Goal: Task Accomplishment & Management: Complete application form

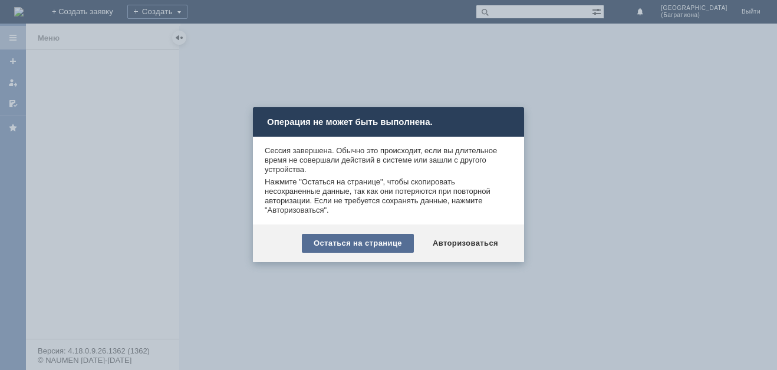
click at [350, 247] on div "Остаться на странице" at bounding box center [358, 243] width 112 height 19
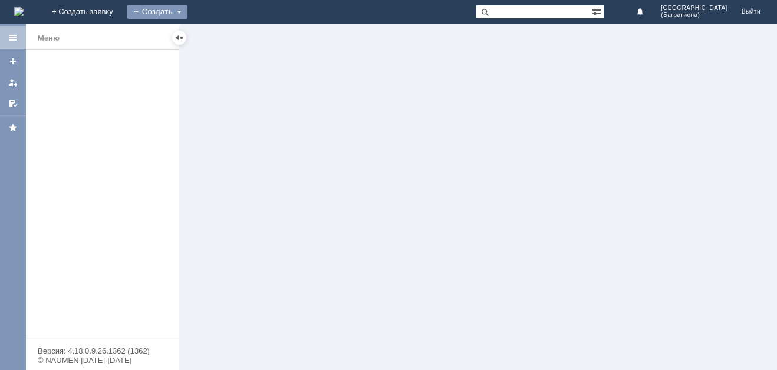
click at [188, 5] on div "Создать" at bounding box center [157, 12] width 60 height 14
click at [216, 38] on link "Заявка" at bounding box center [175, 35] width 90 height 14
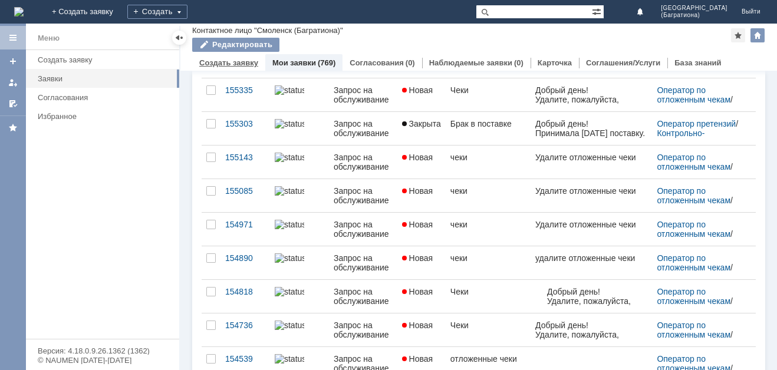
click at [215, 63] on link "Создать заявку" at bounding box center [228, 62] width 59 height 9
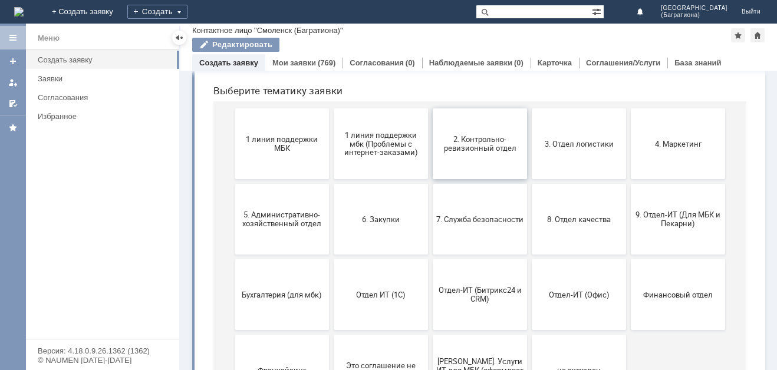
click at [471, 156] on button "2. Контрольно-ревизионный отдел" at bounding box center [480, 144] width 94 height 71
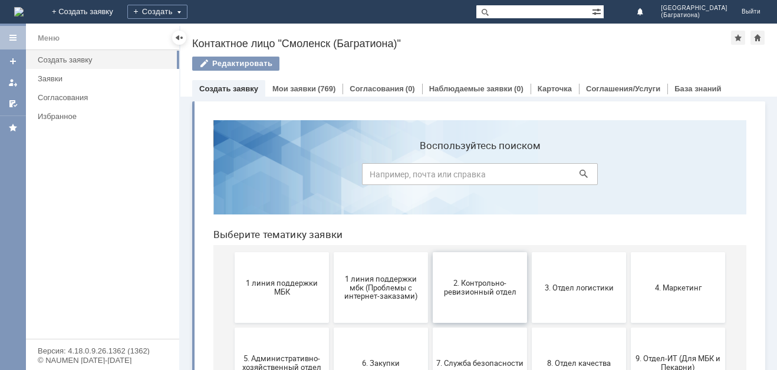
click at [465, 288] on span "2. Контрольно-ревизионный отдел" at bounding box center [479, 288] width 87 height 18
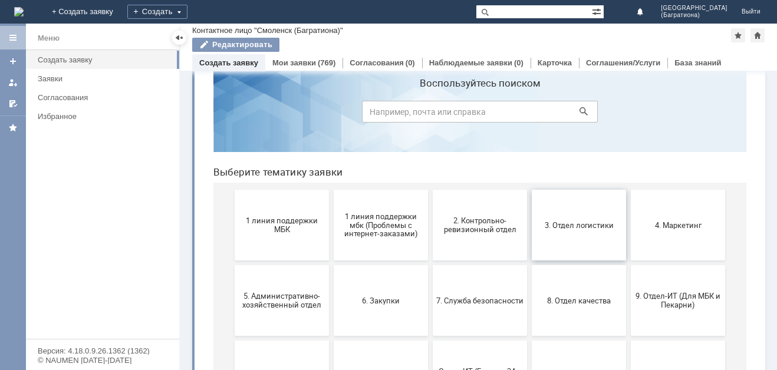
click at [583, 232] on button "3. Отдел логистики" at bounding box center [579, 225] width 94 height 71
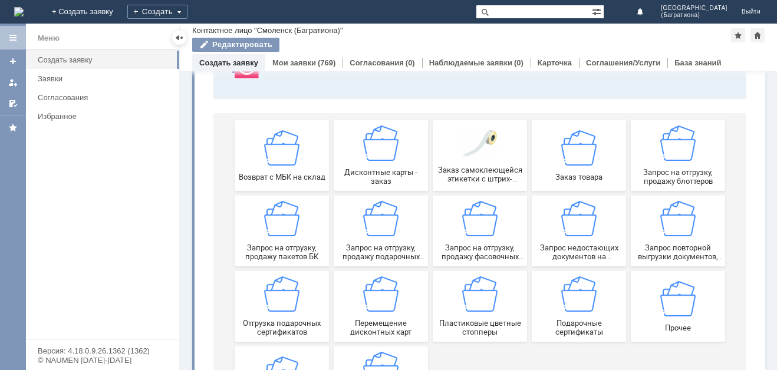
scroll to position [114, 0]
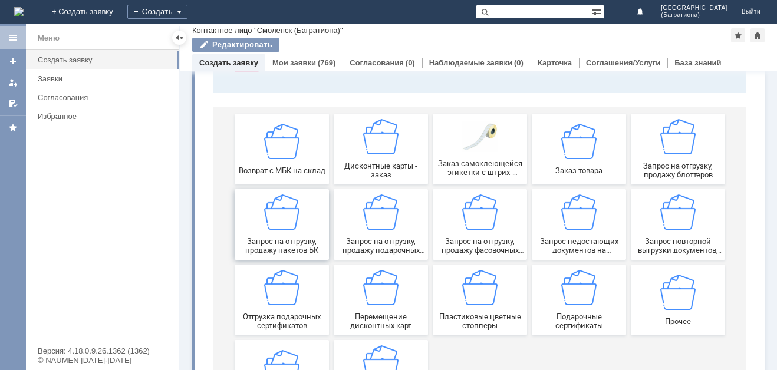
click at [290, 210] on img at bounding box center [281, 212] width 35 height 35
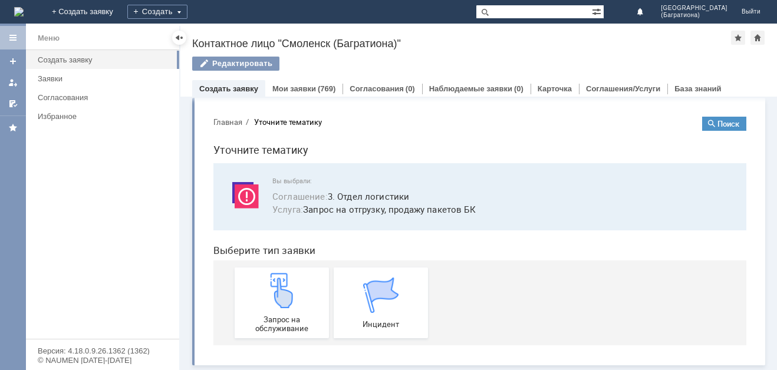
scroll to position [4, 0]
click at [269, 313] on div "Запрос на обслуживание" at bounding box center [281, 303] width 87 height 60
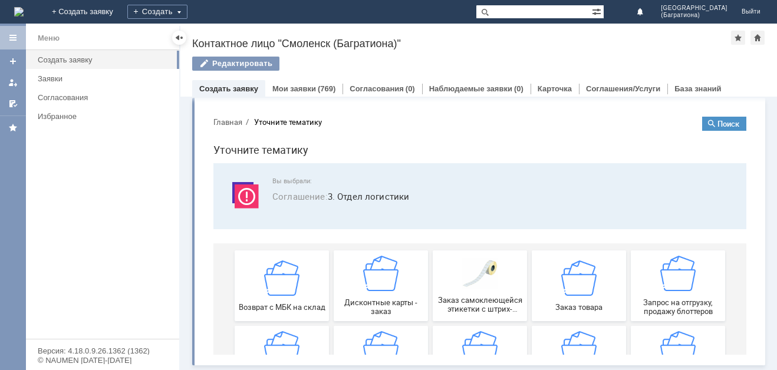
scroll to position [0, 0]
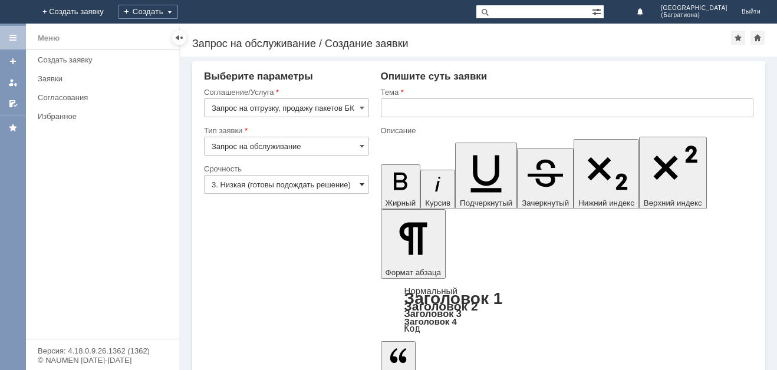
click at [363, 182] on span at bounding box center [362, 184] width 5 height 9
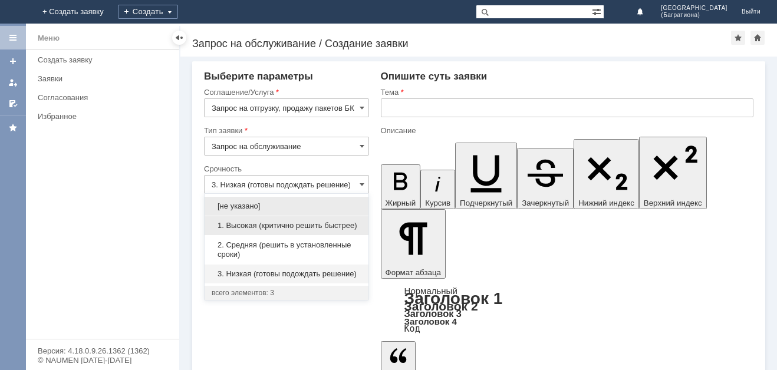
click at [304, 223] on span "1. Высокая (критично решить быстрее)" at bounding box center [287, 225] width 150 height 9
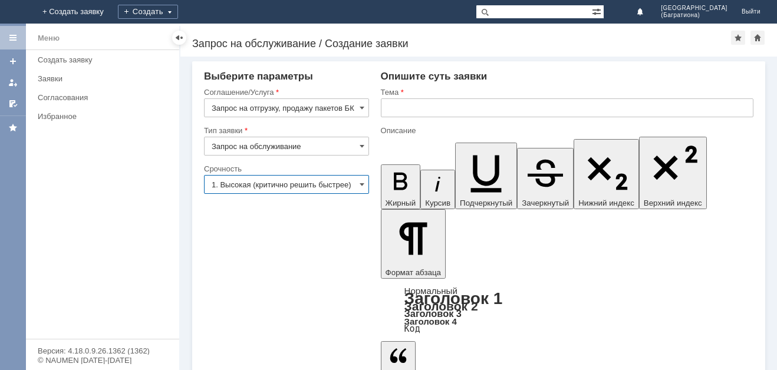
type input "1. Высокая (критично решить быстрее)"
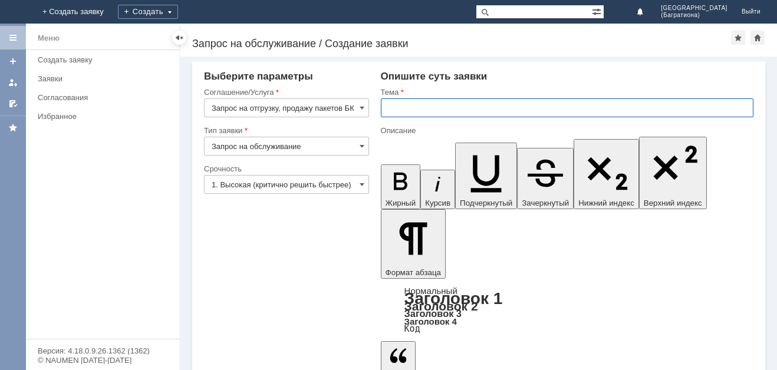
click at [399, 110] on input "text" at bounding box center [567, 107] width 373 height 19
type input "пакеты средние"
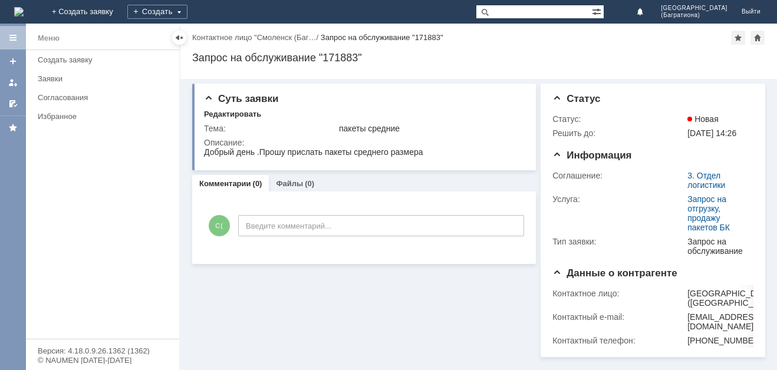
click at [11, 38] on div at bounding box center [12, 37] width 9 height 9
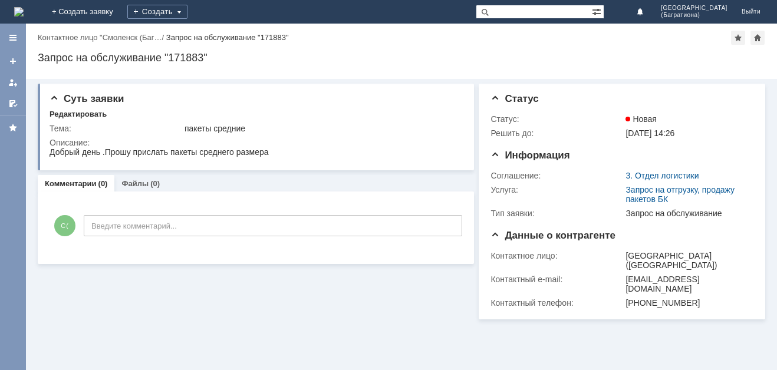
click at [24, 14] on img at bounding box center [18, 11] width 9 height 9
